Goal: Navigation & Orientation: Find specific page/section

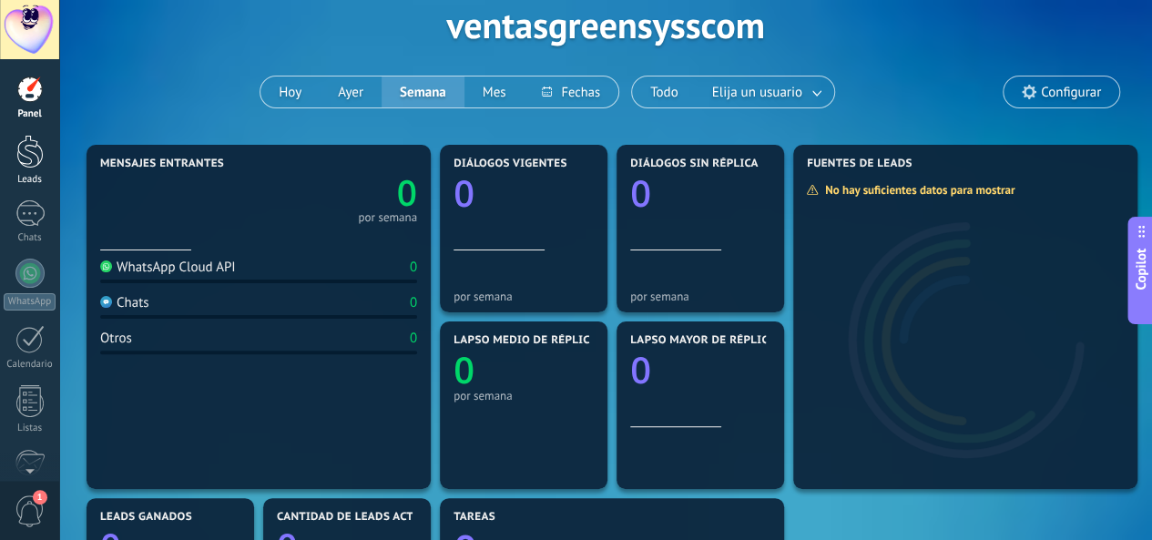
click at [20, 166] on div at bounding box center [29, 152] width 27 height 34
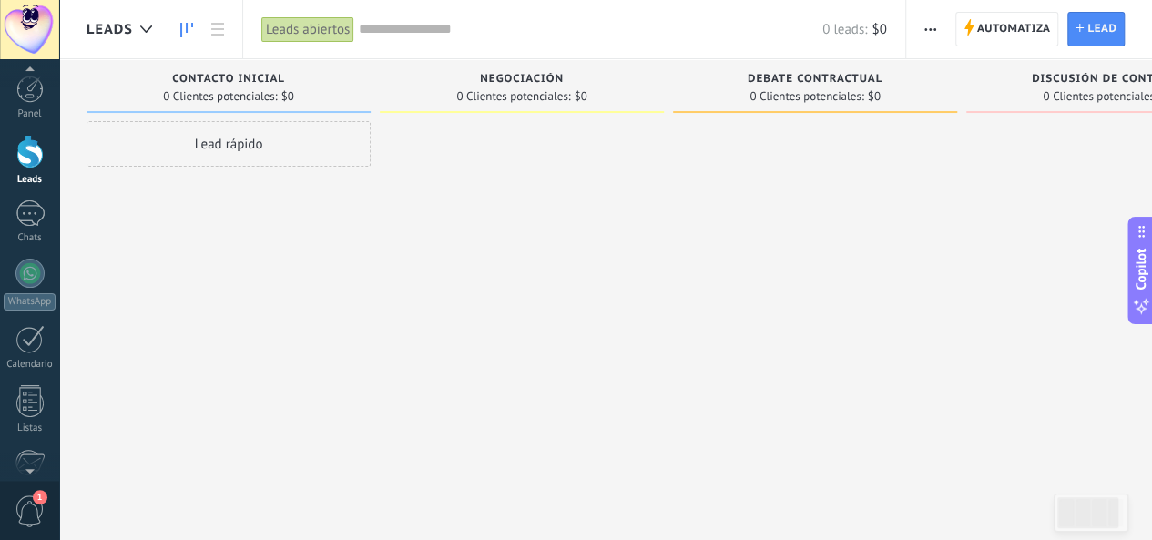
click at [37, 498] on span "1" at bounding box center [40, 497] width 15 height 15
